Goal: Task Accomplishment & Management: Use online tool/utility

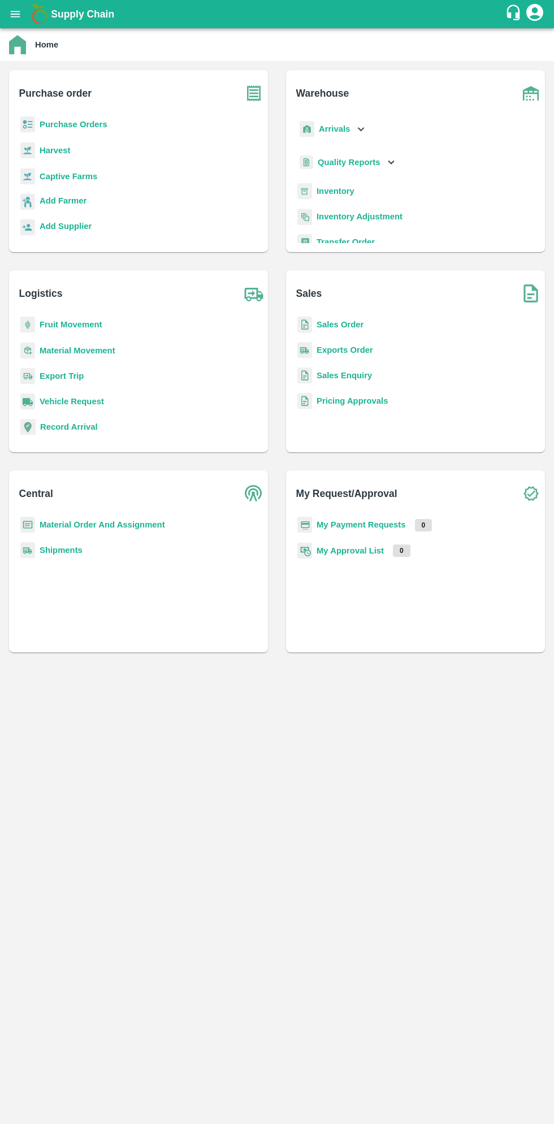
click at [85, 124] on b "Purchase Orders" at bounding box center [74, 124] width 68 height 9
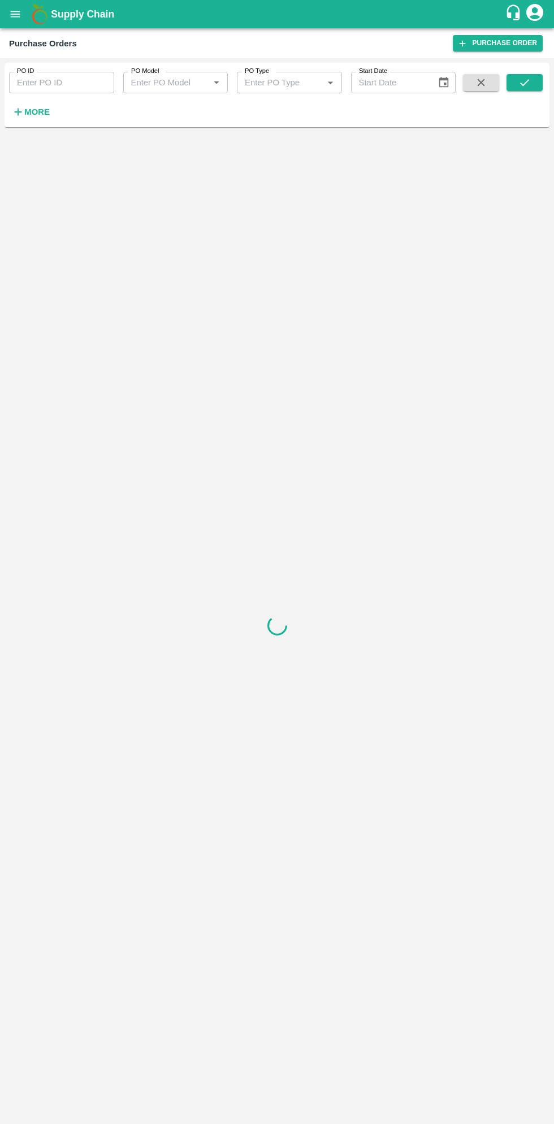
click at [43, 111] on strong "More" at bounding box center [36, 111] width 25 height 9
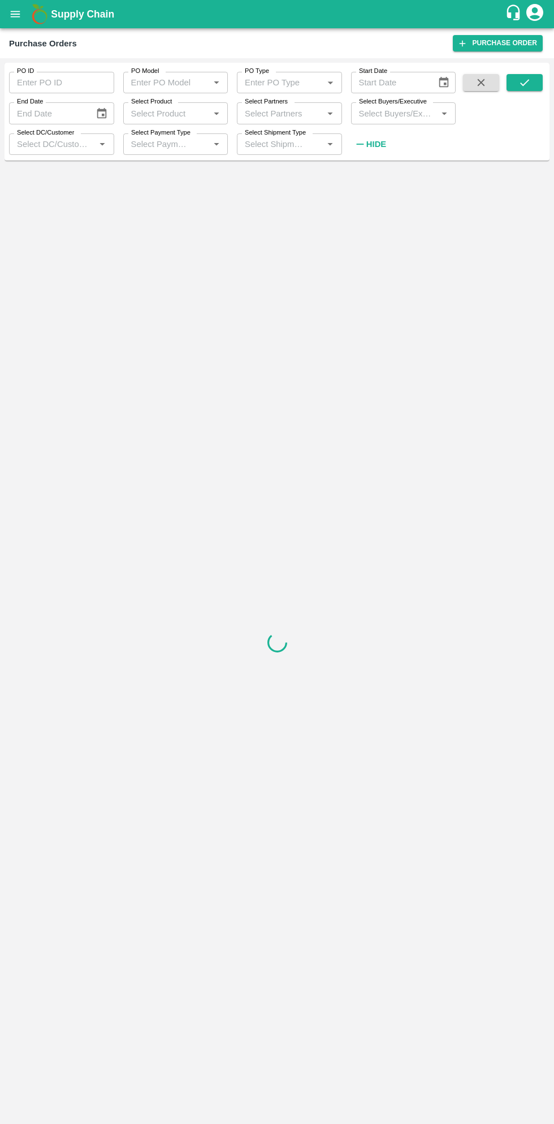
click at [410, 113] on input "Select Buyers/Executive" at bounding box center [394, 113] width 80 height 15
type input "sagar"
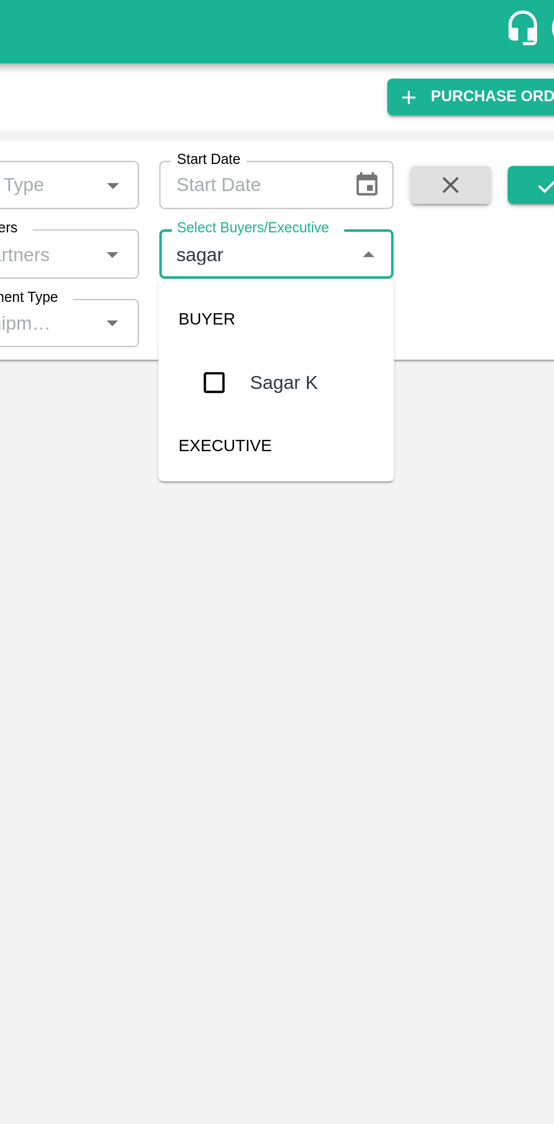
click at [377, 172] on input "checkbox" at bounding box center [375, 170] width 23 height 23
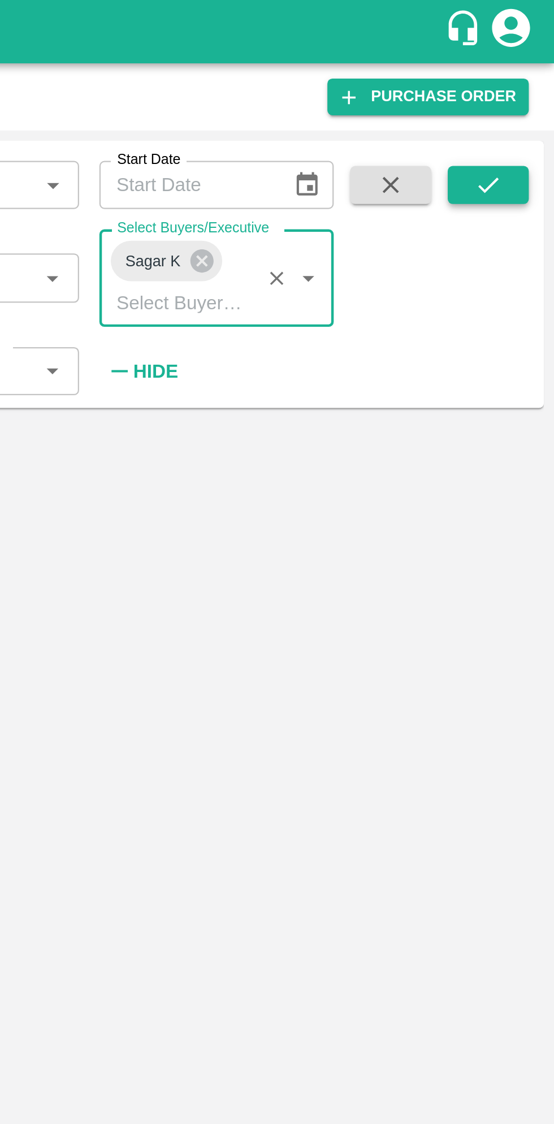
click at [528, 81] on icon "submit" at bounding box center [524, 82] width 12 height 12
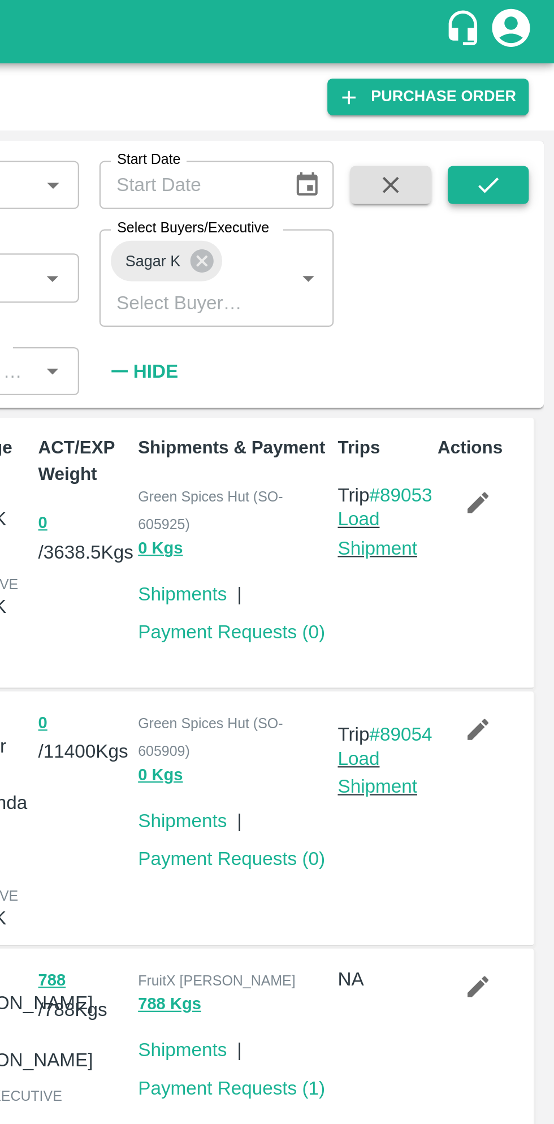
click at [530, 86] on icon "submit" at bounding box center [524, 82] width 12 height 12
